Goal: Communication & Community: Answer question/provide support

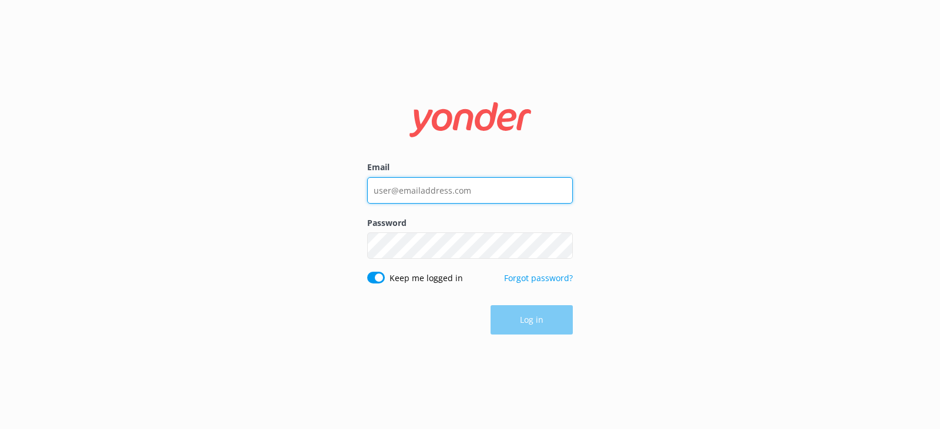
type input "[PERSON_NAME][EMAIL_ADDRESS][DOMAIN_NAME]"
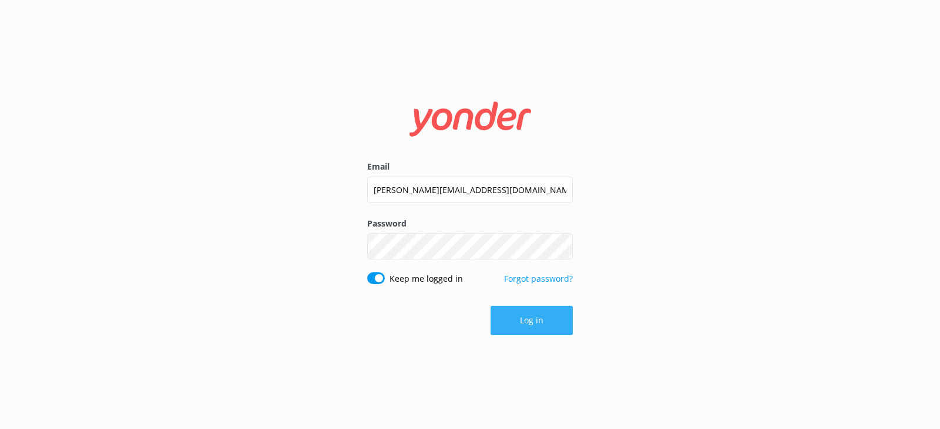
click at [555, 324] on button "Log in" at bounding box center [532, 320] width 82 height 29
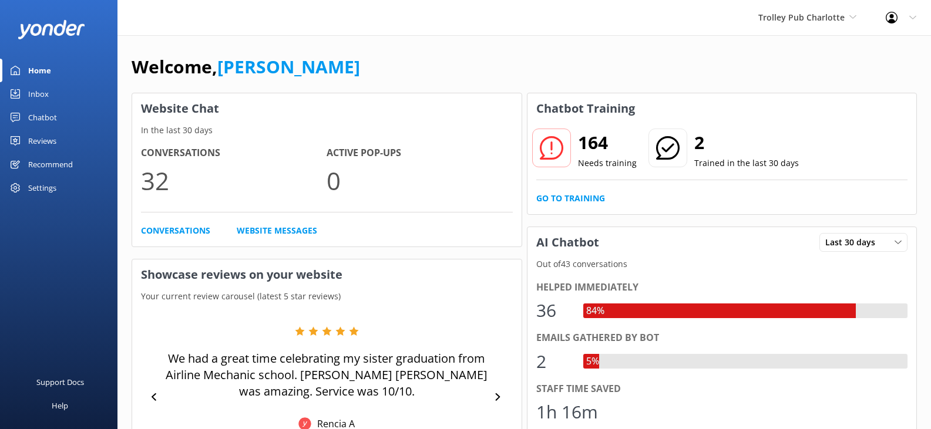
click at [43, 89] on div "Inbox" at bounding box center [38, 94] width 21 height 24
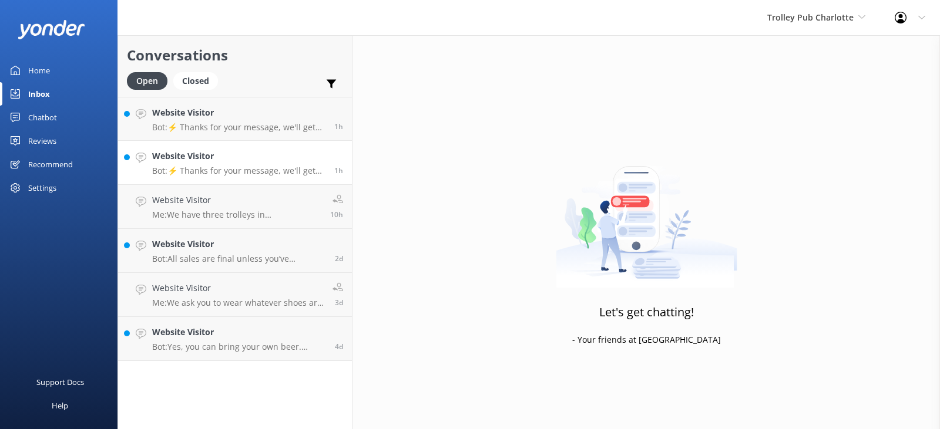
click at [240, 171] on p "Bot: ⚡ Thanks for your message, we'll get back to you as soon as we can. You're…" at bounding box center [238, 171] width 173 height 11
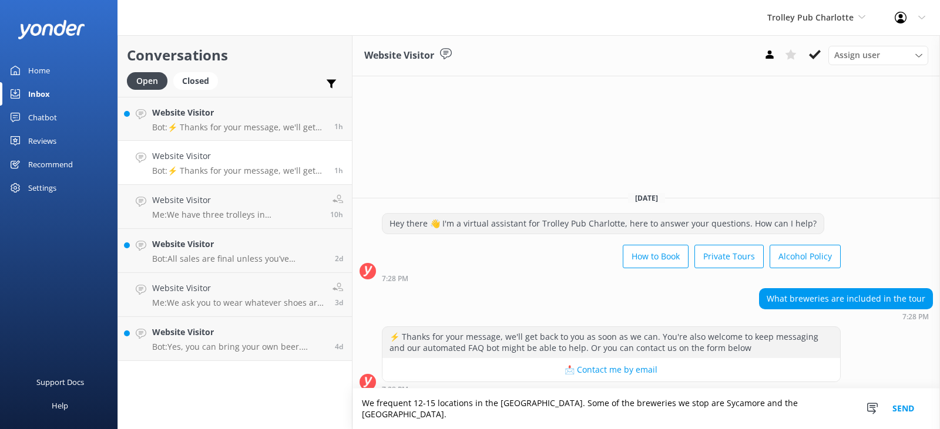
drag, startPoint x: 535, startPoint y: 415, endPoint x: 362, endPoint y: 415, distance: 173.3
click at [362, 415] on textarea "We frequent 12-15 locations in the [GEOGRAPHIC_DATA]. Some of the breweries we …" at bounding box center [647, 409] width 588 height 41
type textarea "We frequent 12-15 locations in the [GEOGRAPHIC_DATA]. Some of the breweries we …"
click at [910, 416] on button "Send" at bounding box center [903, 409] width 44 height 41
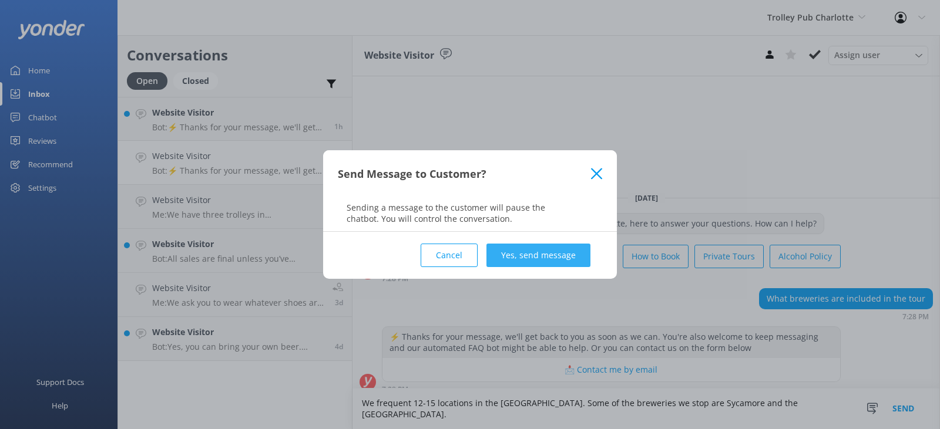
click at [565, 257] on button "Yes, send message" at bounding box center [538, 256] width 104 height 24
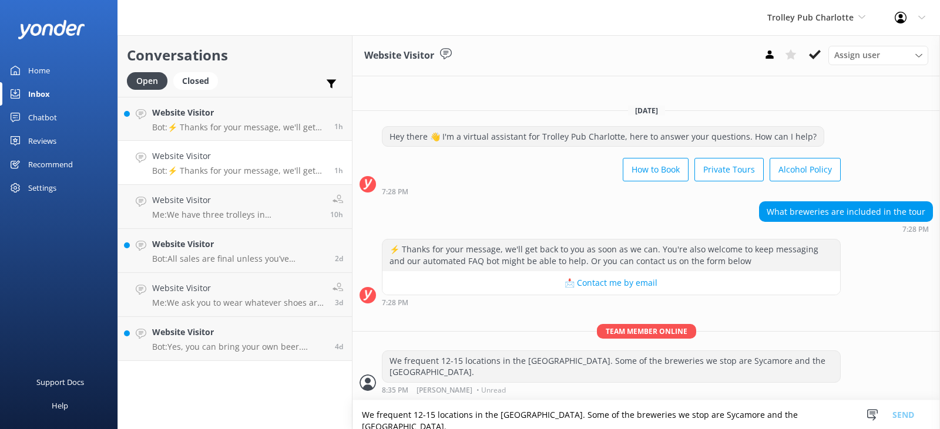
click at [270, 168] on p "Bot: ⚡ Thanks for your message, we'll get back to you as soon as we can. You're…" at bounding box center [238, 171] width 173 height 11
click at [257, 125] on p "Bot: ⚡ Thanks for your message, we'll get back to you as soon as we can. You're…" at bounding box center [238, 127] width 173 height 11
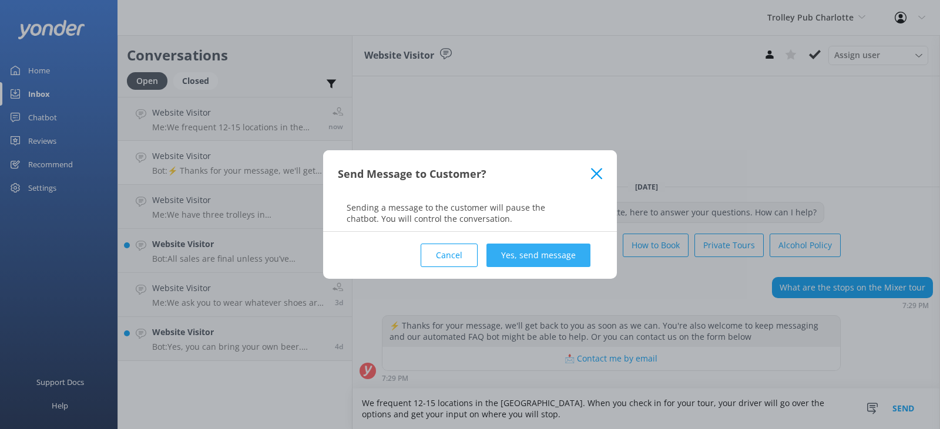
type textarea "We frequent 12-15 locations in the [GEOGRAPHIC_DATA]. When you check in for you…"
click at [509, 257] on button "Yes, send message" at bounding box center [538, 256] width 104 height 24
